Goal: Navigation & Orientation: Find specific page/section

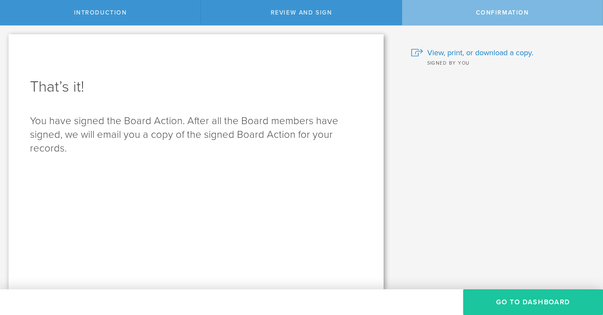
click at [517, 302] on button "Go to Dashboard" at bounding box center [533, 302] width 140 height 26
